Goal: Go to known website: Access a specific website the user already knows

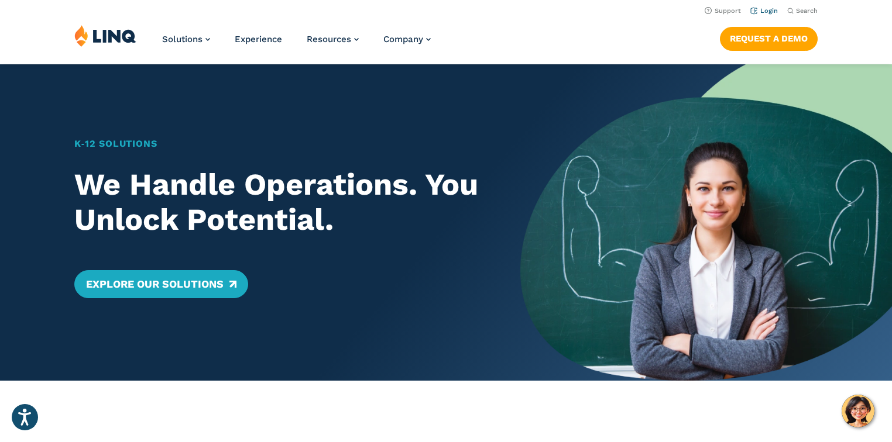
click at [768, 9] on link "Login" at bounding box center [763, 11] width 27 height 8
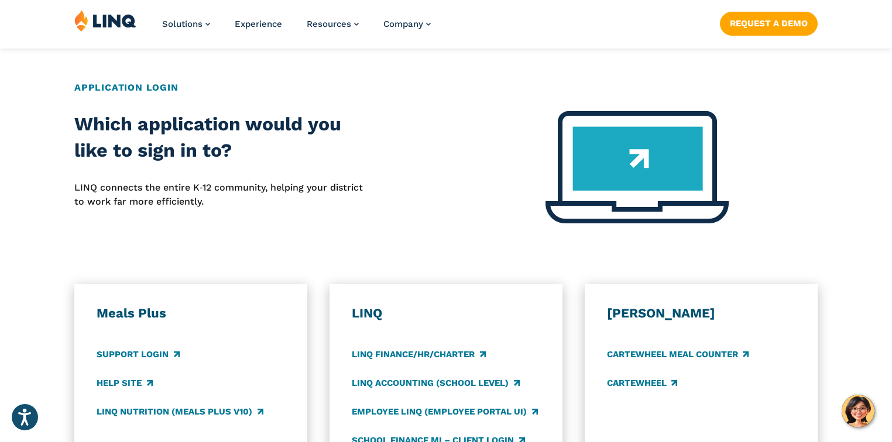
scroll to position [655, 0]
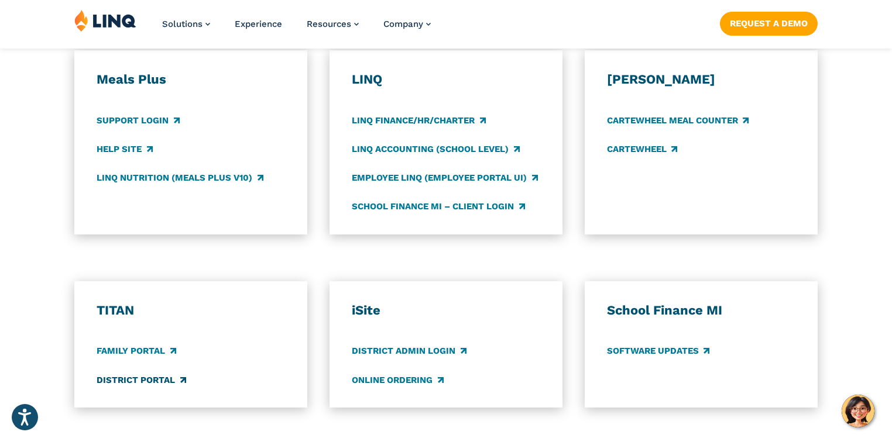
click at [122, 381] on link "District Portal" at bounding box center [141, 380] width 89 height 13
